Goal: Task Accomplishment & Management: Use online tool/utility

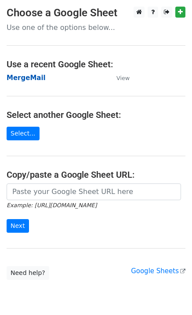
click at [29, 80] on strong "MergeMail" at bounding box center [26, 78] width 39 height 8
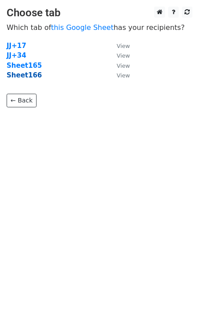
click at [29, 75] on strong "Sheet166" at bounding box center [24, 75] width 35 height 8
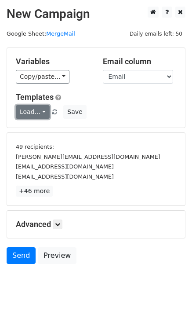
click at [40, 117] on link "Load..." at bounding box center [33, 112] width 34 height 14
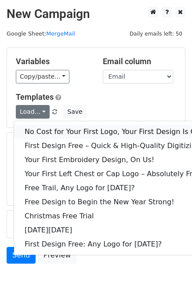
click at [56, 130] on link "No Cost for Your First Logo, Your First Design Is On Us!" at bounding box center [119, 132] width 211 height 14
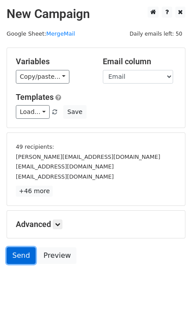
click at [26, 252] on link "Send" at bounding box center [21, 255] width 29 height 17
